Goal: Information Seeking & Learning: Learn about a topic

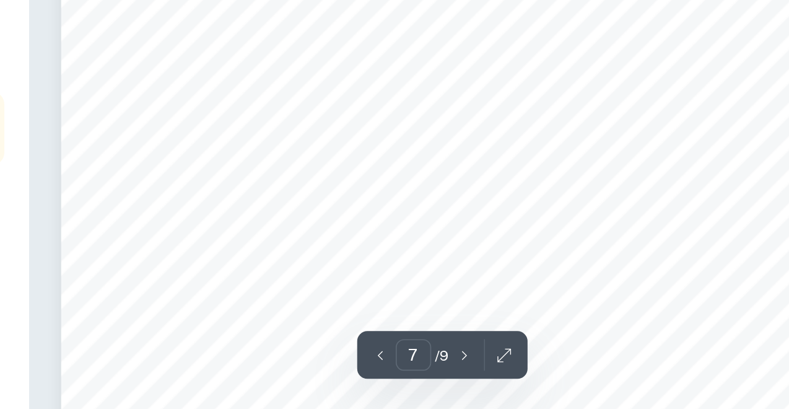
scroll to position [4262, 0]
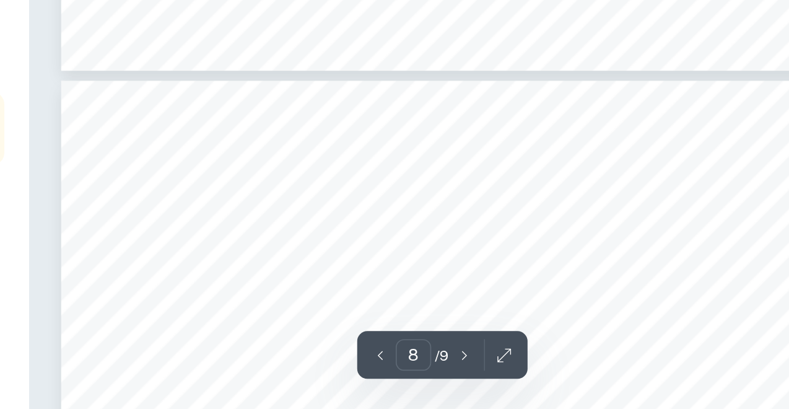
type input "9"
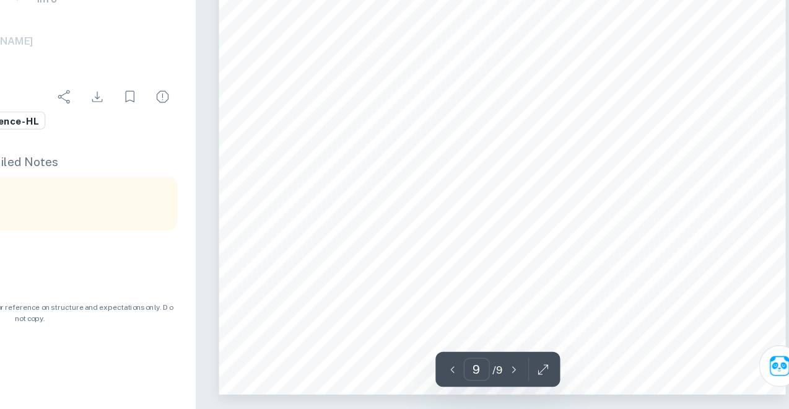
scroll to position [5800, 0]
